Goal: Task Accomplishment & Management: Manage account settings

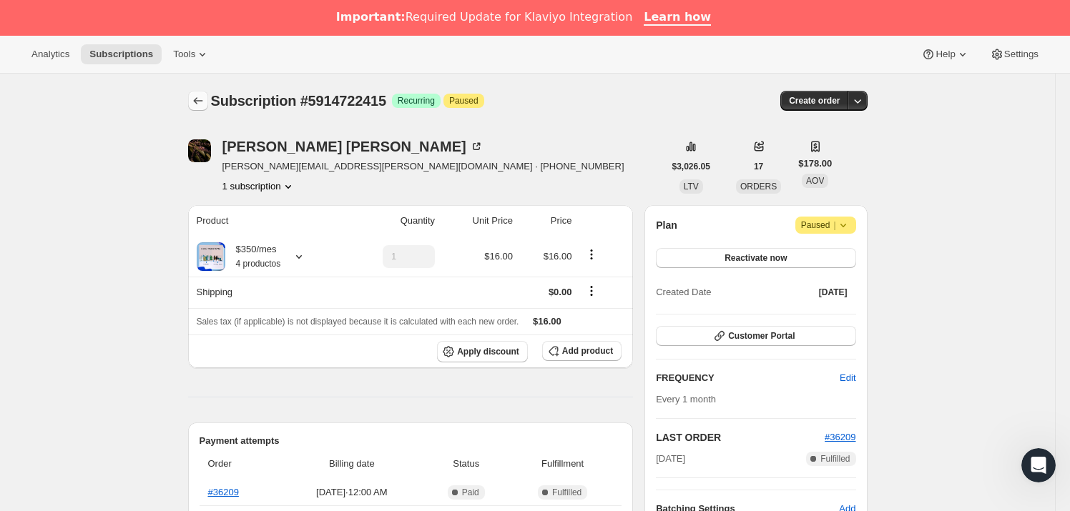
click at [203, 99] on icon "Subscriptions" at bounding box center [198, 101] width 14 height 14
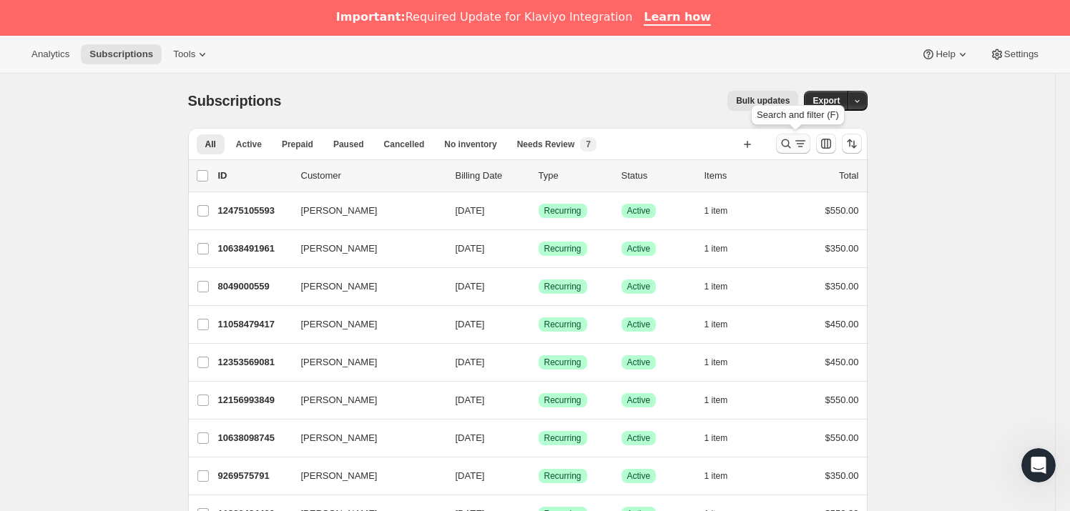
click at [782, 143] on icon "Search and filter results" at bounding box center [786, 144] width 14 height 14
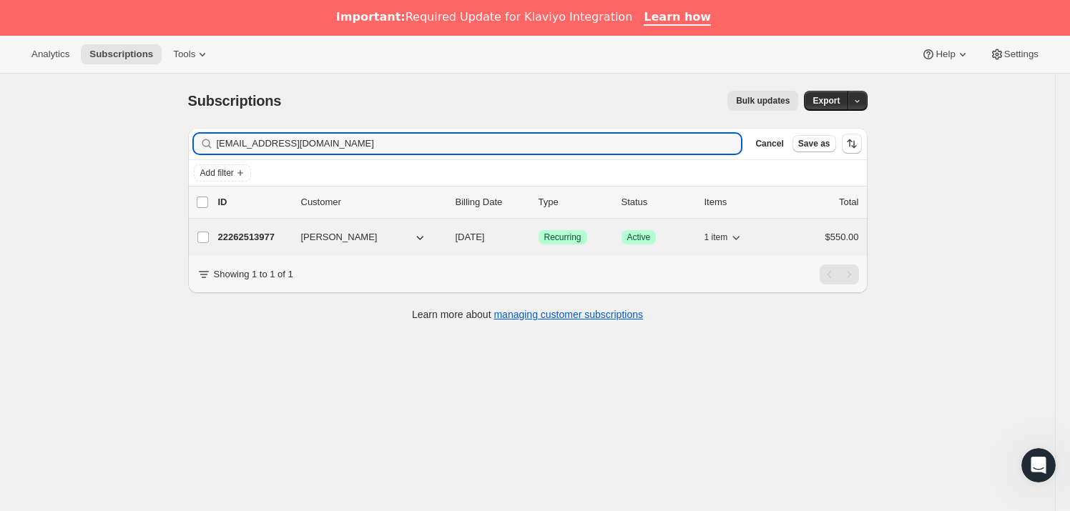
type input "[EMAIL_ADDRESS][DOMAIN_NAME]"
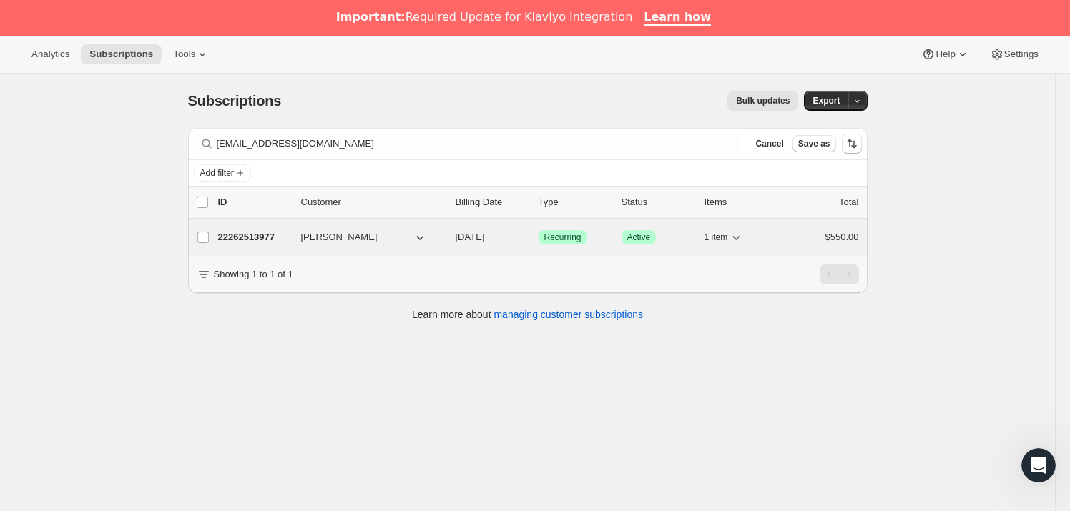
click at [363, 235] on span "[PERSON_NAME]" at bounding box center [339, 237] width 77 height 14
click at [546, 232] on span "Recurring" at bounding box center [562, 237] width 37 height 11
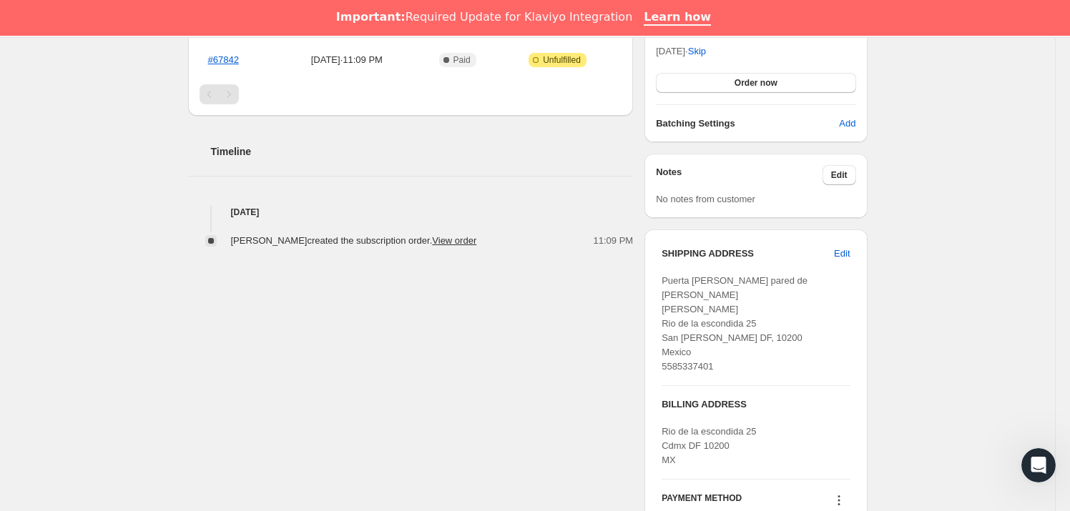
scroll to position [433, 0]
click at [847, 164] on button "Edit" at bounding box center [839, 174] width 34 height 20
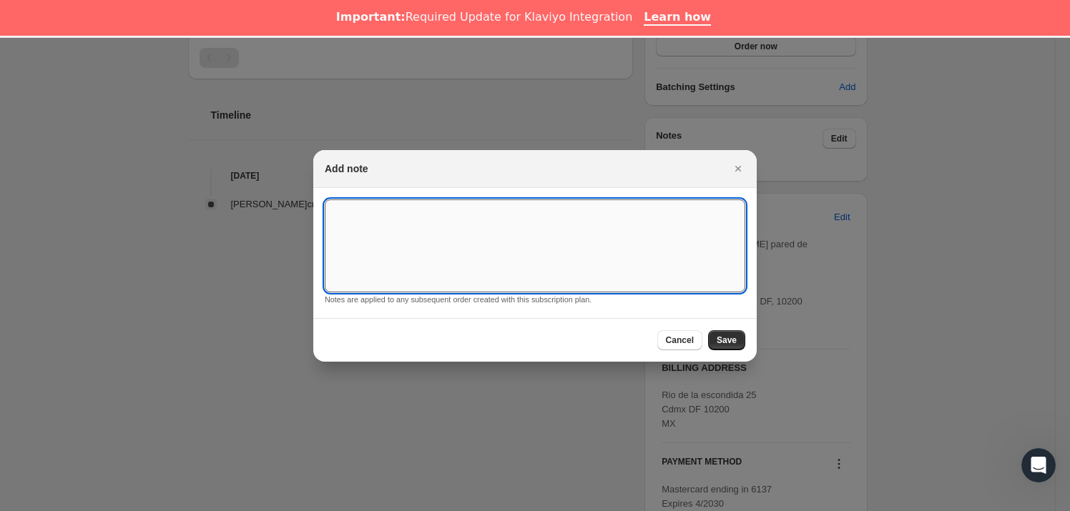
click at [585, 212] on textarea ":rep:" at bounding box center [535, 246] width 421 height 93
type textarea "*SUSK CONFIRM*"
click at [719, 334] on button "Save" at bounding box center [726, 340] width 37 height 20
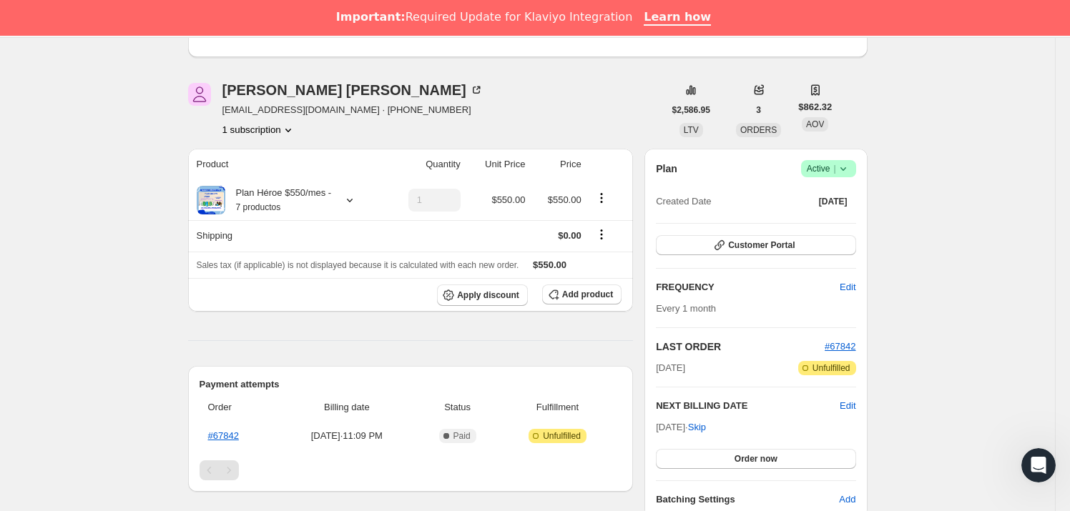
scroll to position [108, 0]
